Goal: Use online tool/utility: Use online tool/utility

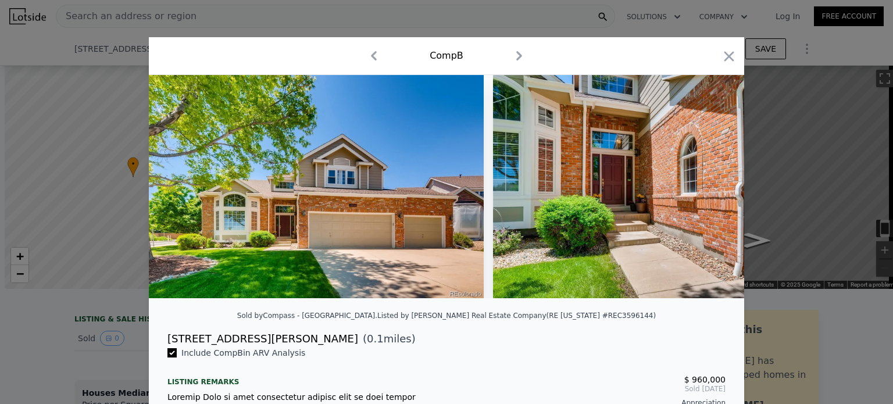
click at [727, 58] on icon "button" at bounding box center [729, 56] width 10 height 10
type input "3"
type input "5"
type input "2.5"
type input "2523"
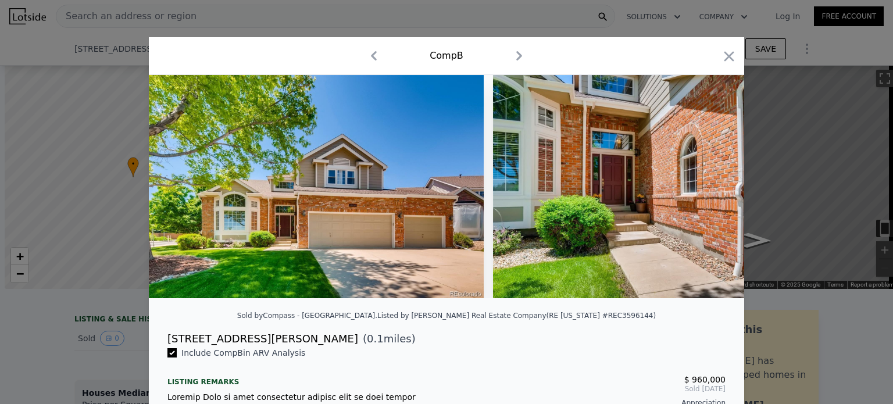
type input "4087"
type input "5793"
checkbox input "true"
type input "$ 895,000"
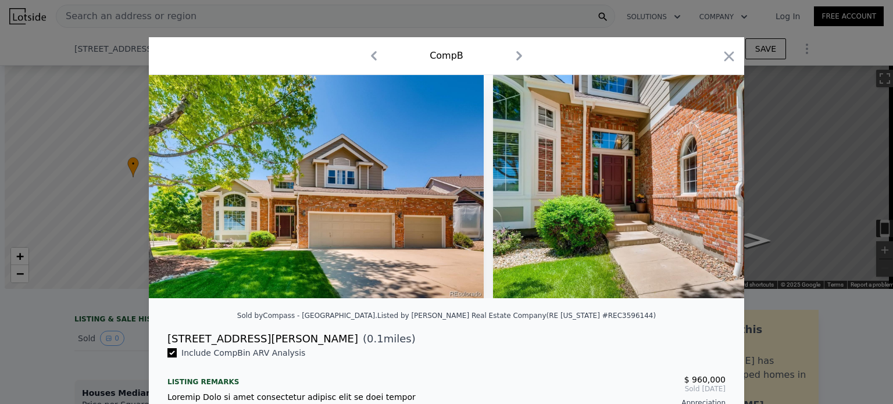
type input "$ 551,569"
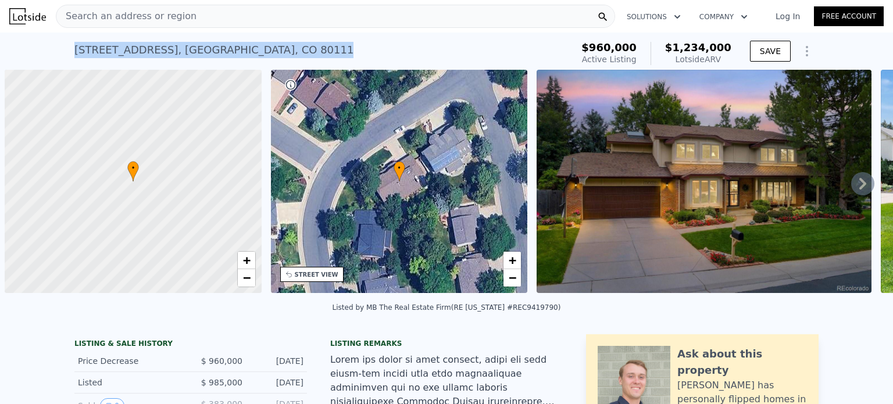
scroll to position [0, 5]
